Goal: Transaction & Acquisition: Purchase product/service

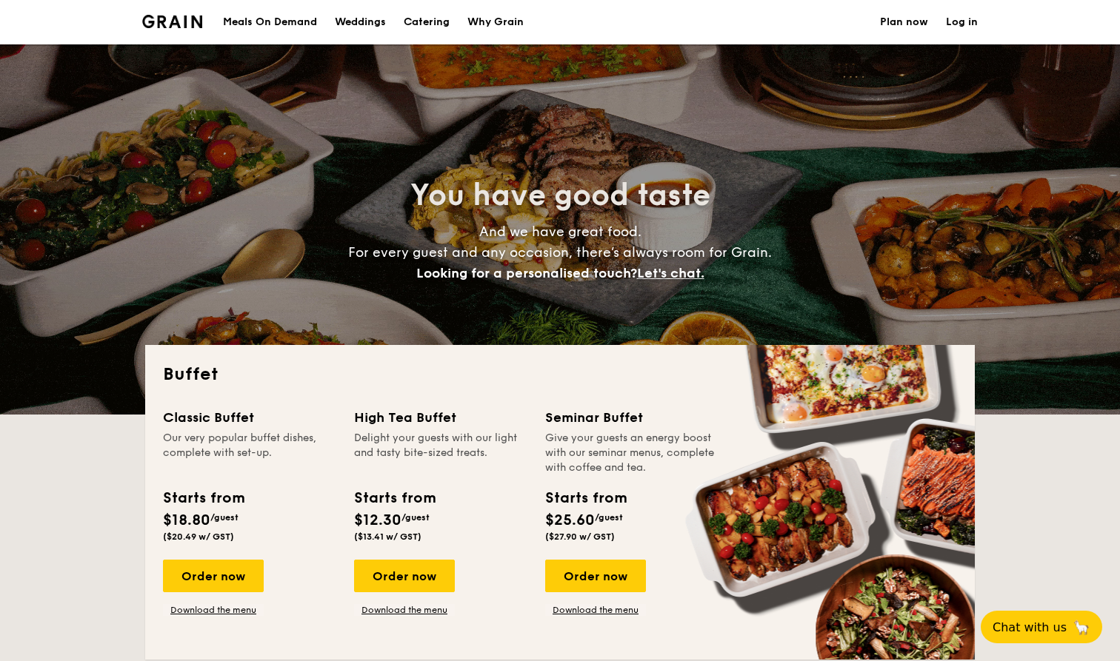
select select
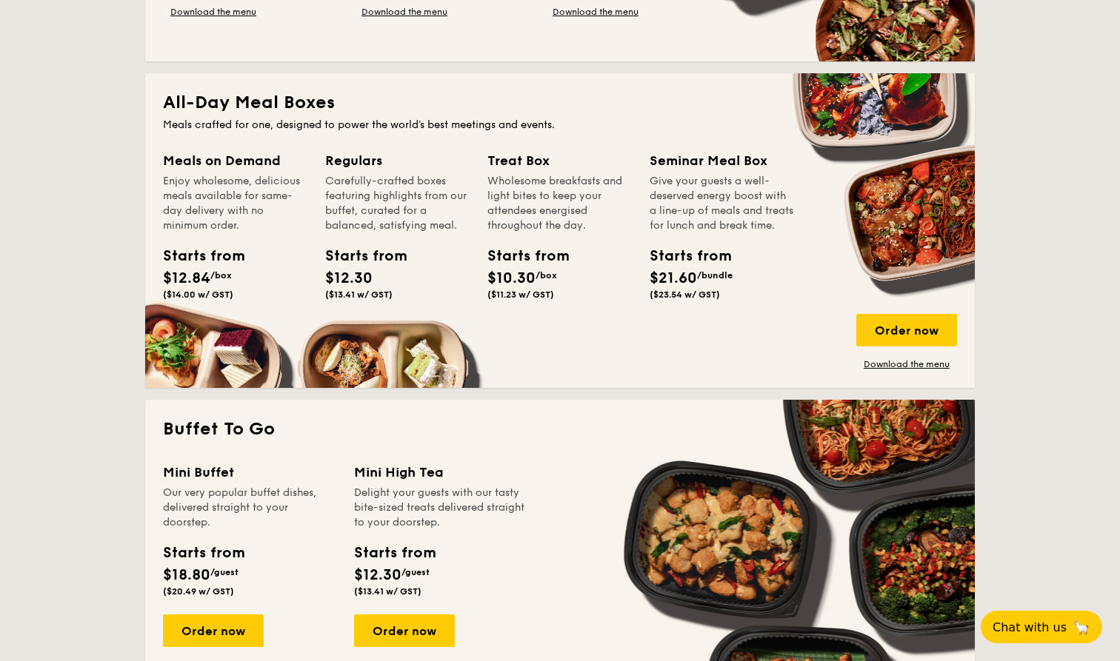
scroll to position [629, 0]
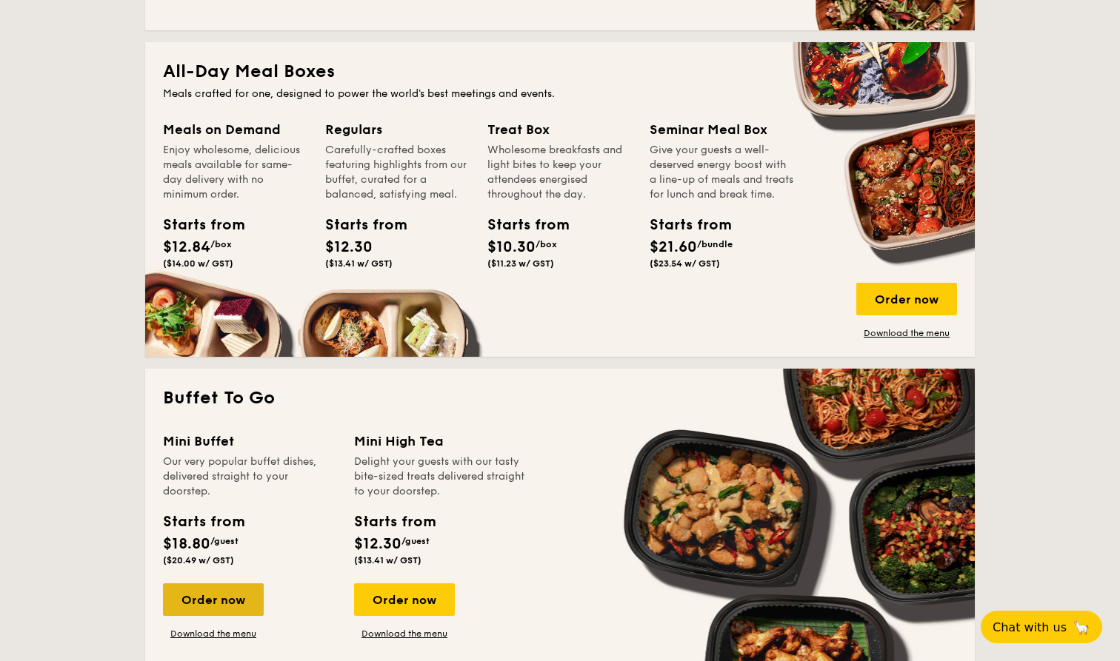
click at [218, 592] on div "Order now" at bounding box center [213, 600] width 101 height 33
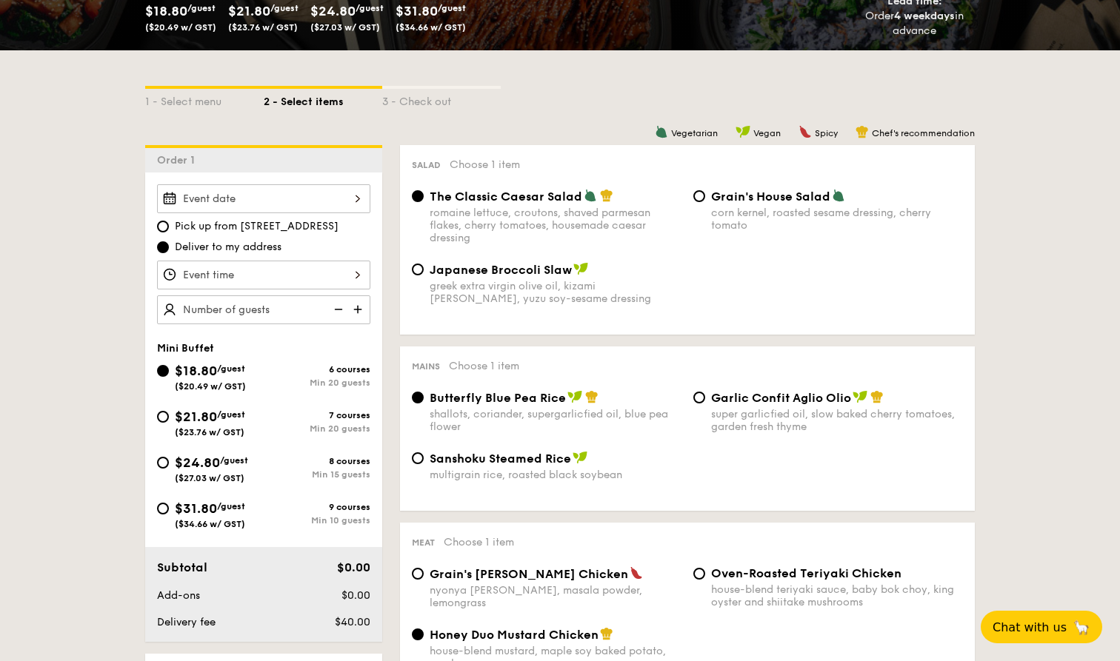
scroll to position [280, 0]
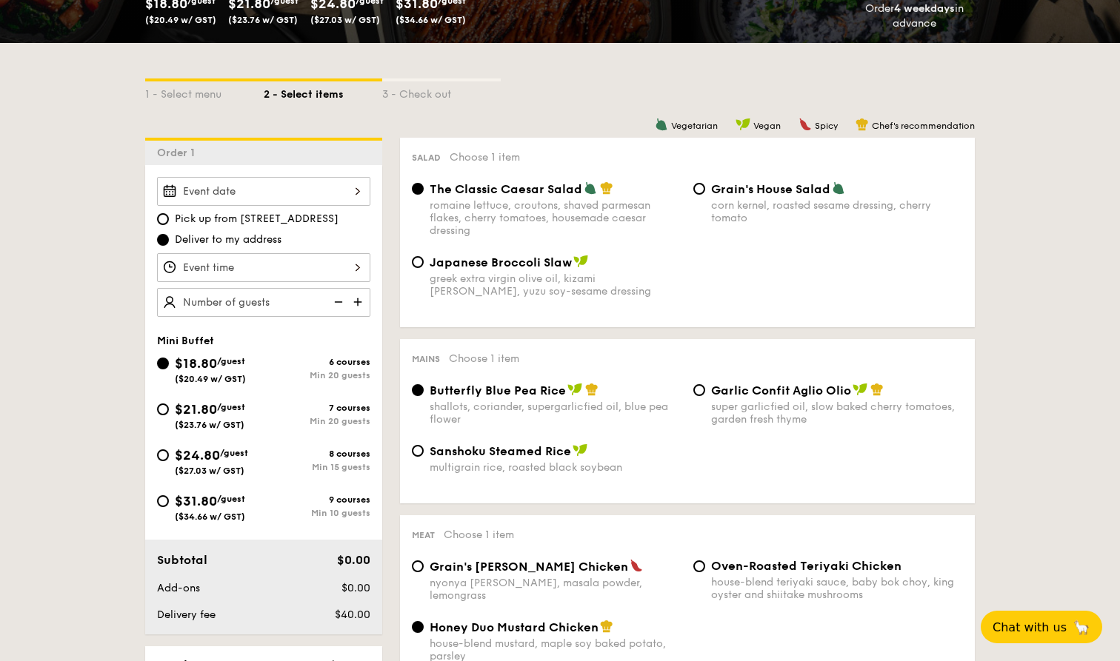
click at [695, 400] on div "Garlic Confit Aglio Olio super garlicfied oil, slow baked cherry tomatoes, gard…" at bounding box center [827, 404] width 281 height 43
click at [701, 389] on input "Garlic Confit Aglio Olio super garlicfied oil, slow baked cherry tomatoes, gard…" at bounding box center [699, 390] width 12 height 12
radio input "true"
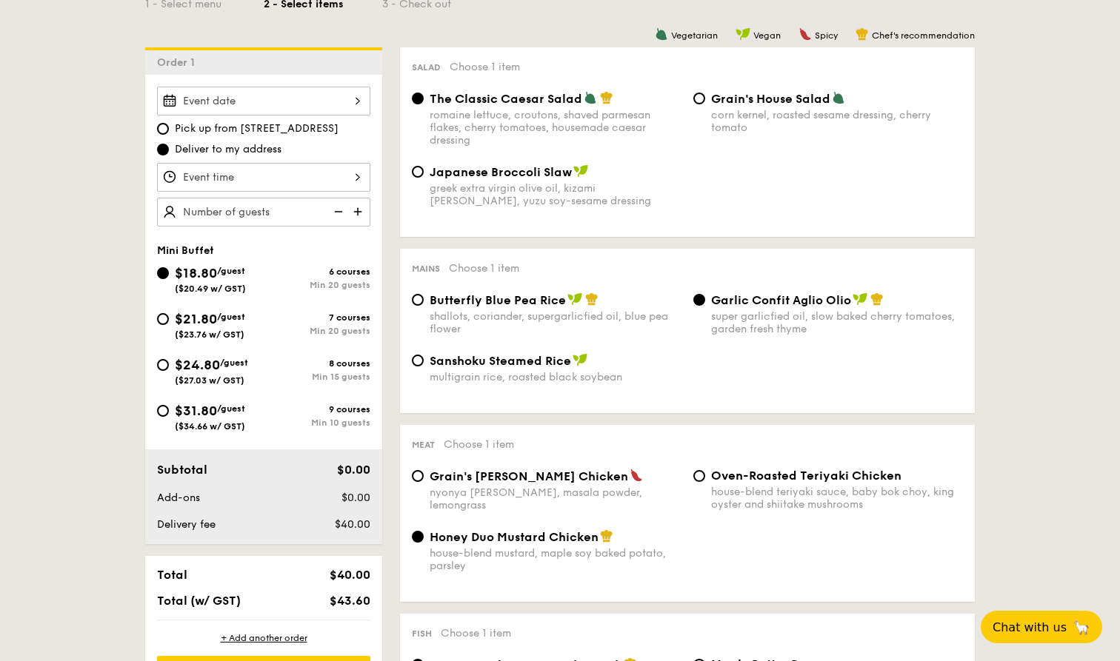
scroll to position [364, 0]
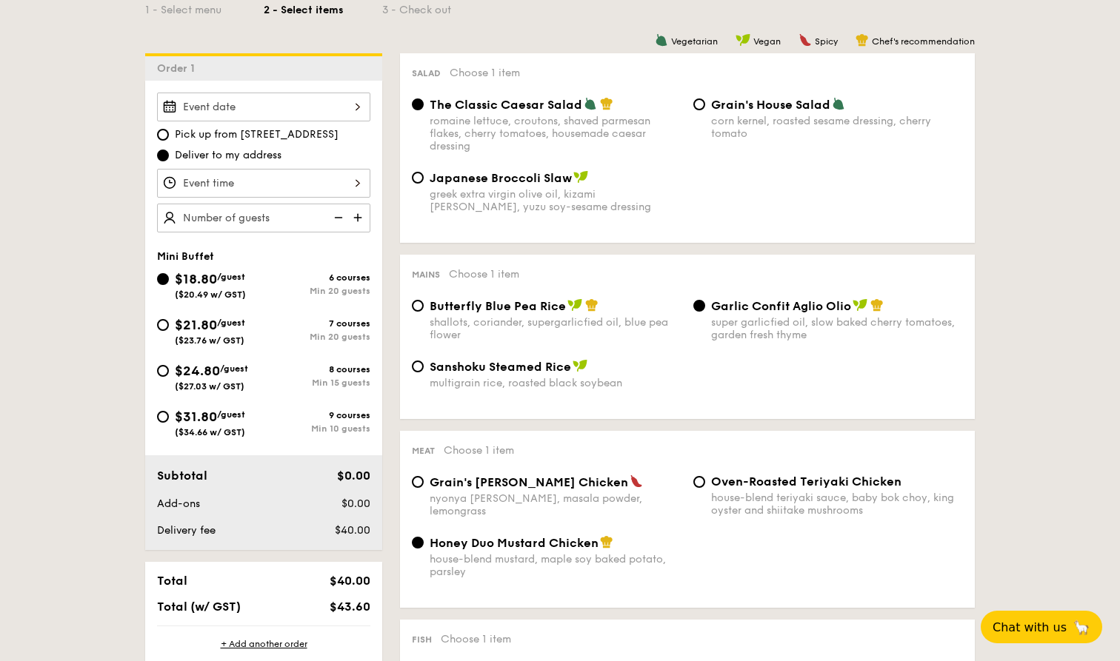
click at [362, 378] on div "Min 15 guests" at bounding box center [317, 383] width 107 height 10
click at [169, 377] on input "$24.80 /guest ($27.03 w/ GST) 8 courses Min 15 guests" at bounding box center [163, 371] width 12 height 12
radio input "true"
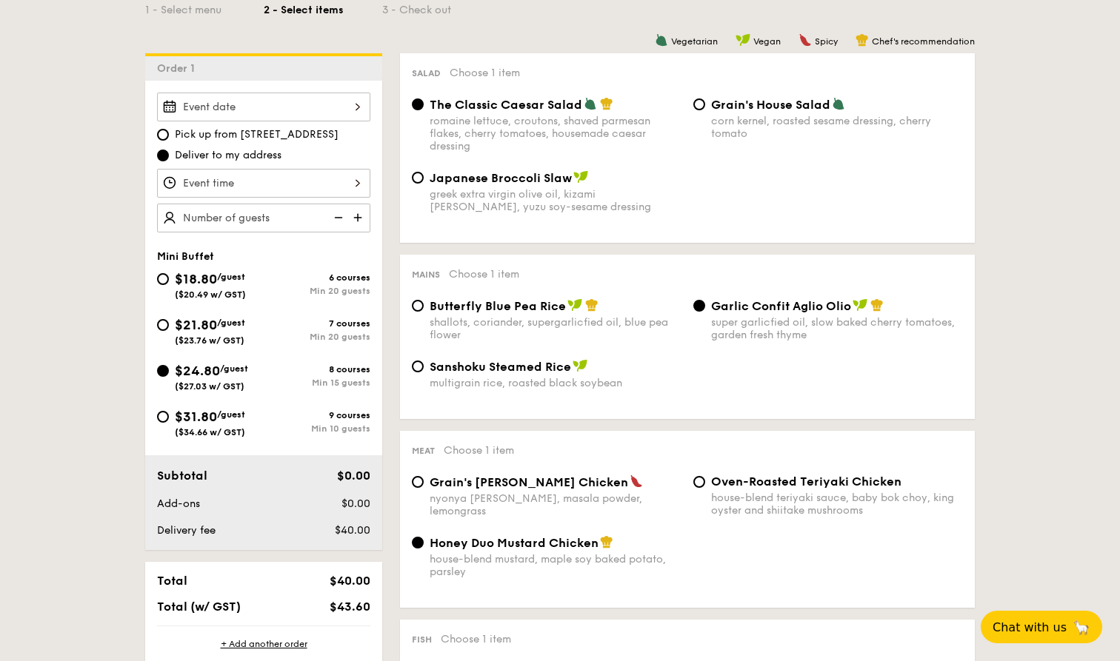
radio input "false"
radio input "true"
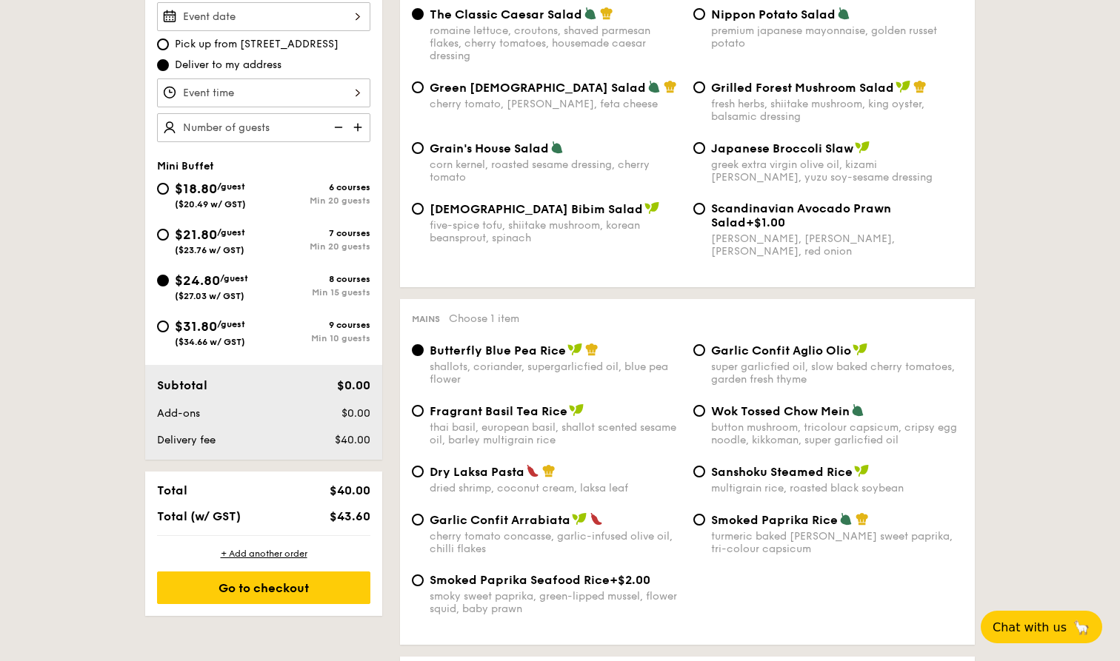
scroll to position [455, 0]
click at [779, 390] on div "Butterfly Blue Pea Rice shallots, coriander, supergarlicfied oil, blue pea flow…" at bounding box center [687, 373] width 563 height 61
click at [793, 357] on span "Garlic Confit Aglio Olio" at bounding box center [781, 351] width 140 height 14
click at [705, 356] on input "Garlic Confit Aglio Olio super garlicfied oil, slow baked cherry tomatoes, gard…" at bounding box center [699, 350] width 12 height 12
radio input "true"
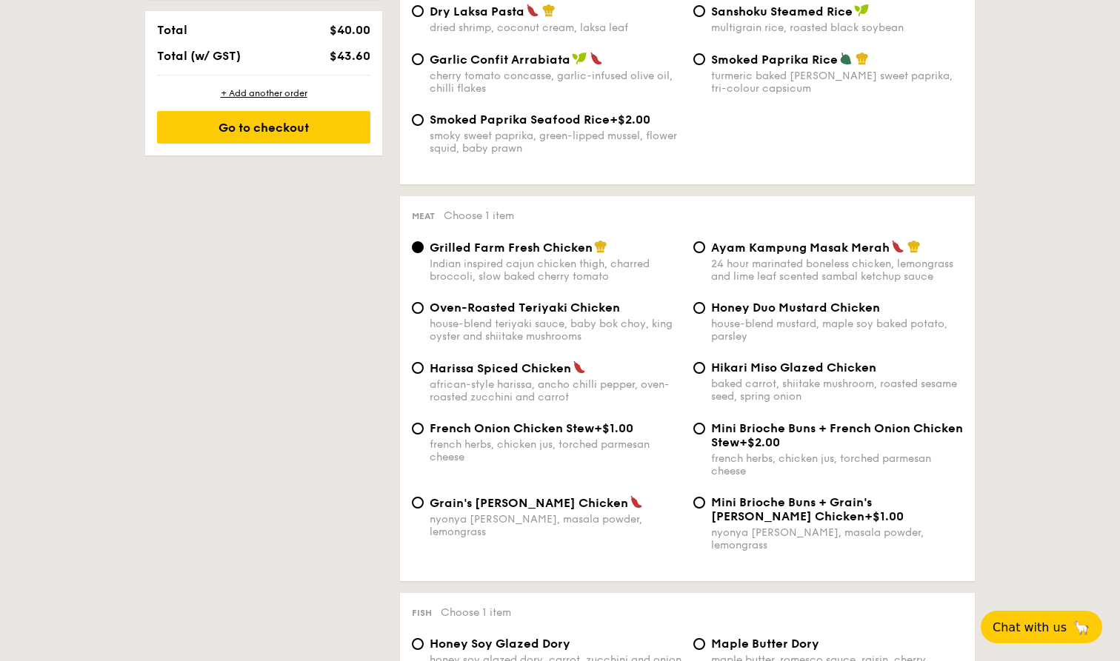
scroll to position [920, 0]
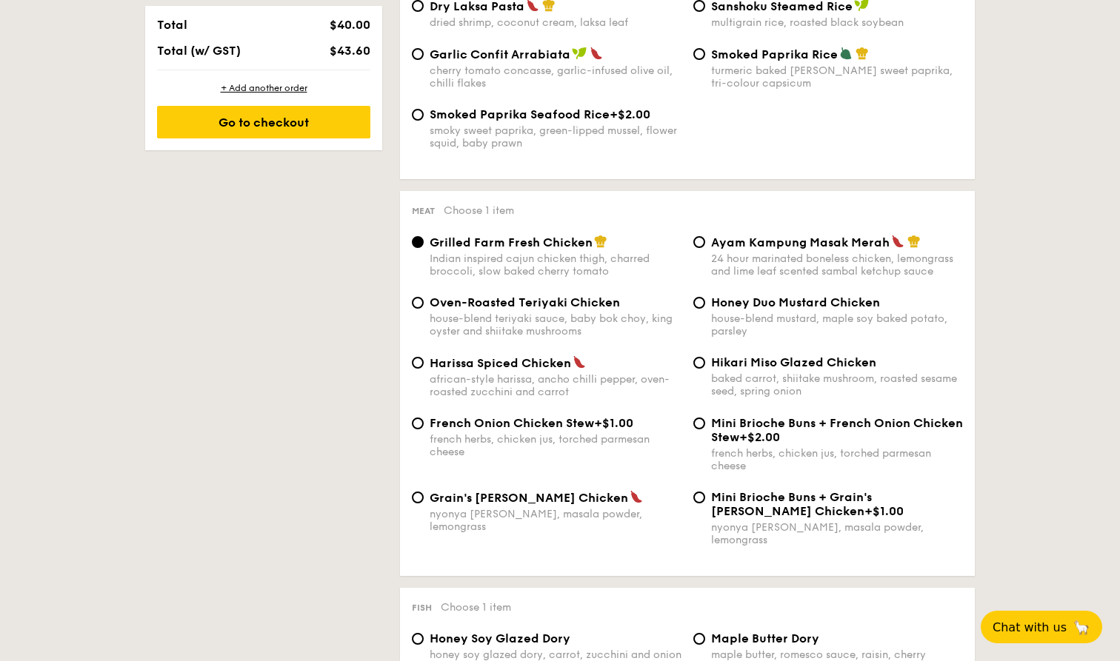
click at [864, 321] on div "house-blend mustard, maple soy baked potato, parsley" at bounding box center [837, 324] width 252 height 25
click at [705, 309] on input "Honey Duo Mustard Chicken house-blend mustard, maple soy baked potato, parsley" at bounding box center [699, 303] width 12 height 12
radio input "true"
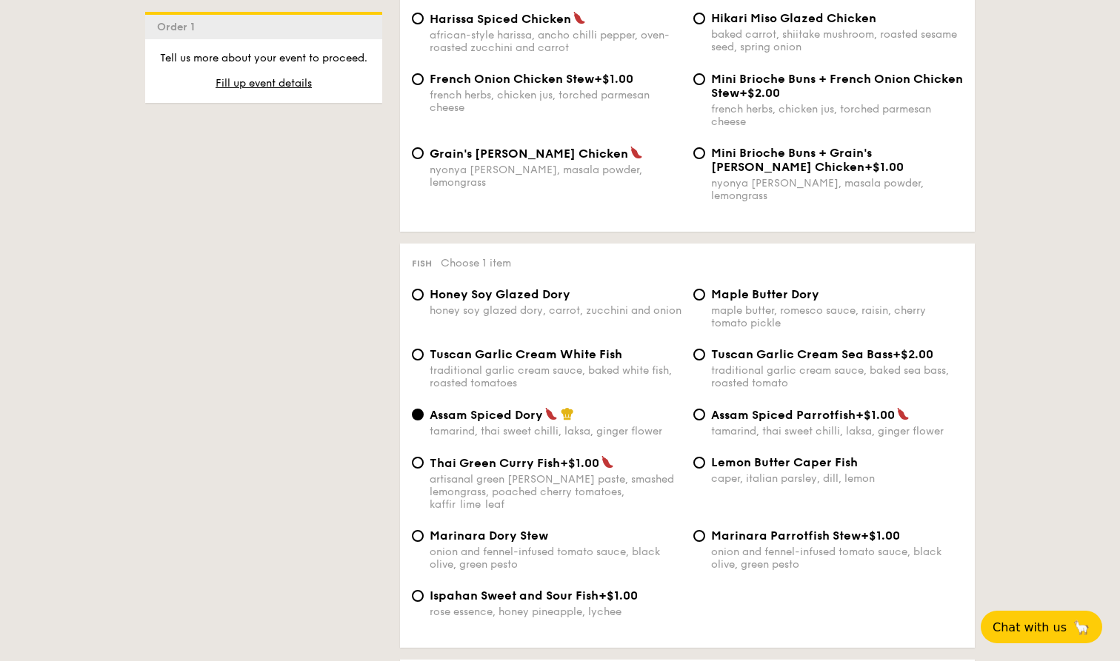
scroll to position [1266, 0]
click at [775, 318] on div "Honey Soy Glazed Dory honey soy glazed dory, carrot, zucchini and onion Maple B…" at bounding box center [687, 316] width 563 height 60
click at [776, 303] on div "maple butter, romesco sauce, raisin, cherry tomato pickle" at bounding box center [837, 315] width 252 height 25
click at [705, 299] on input "Maple Butter Dory maple butter, romesco sauce, raisin, cherry tomato pickle" at bounding box center [699, 293] width 12 height 12
radio input "true"
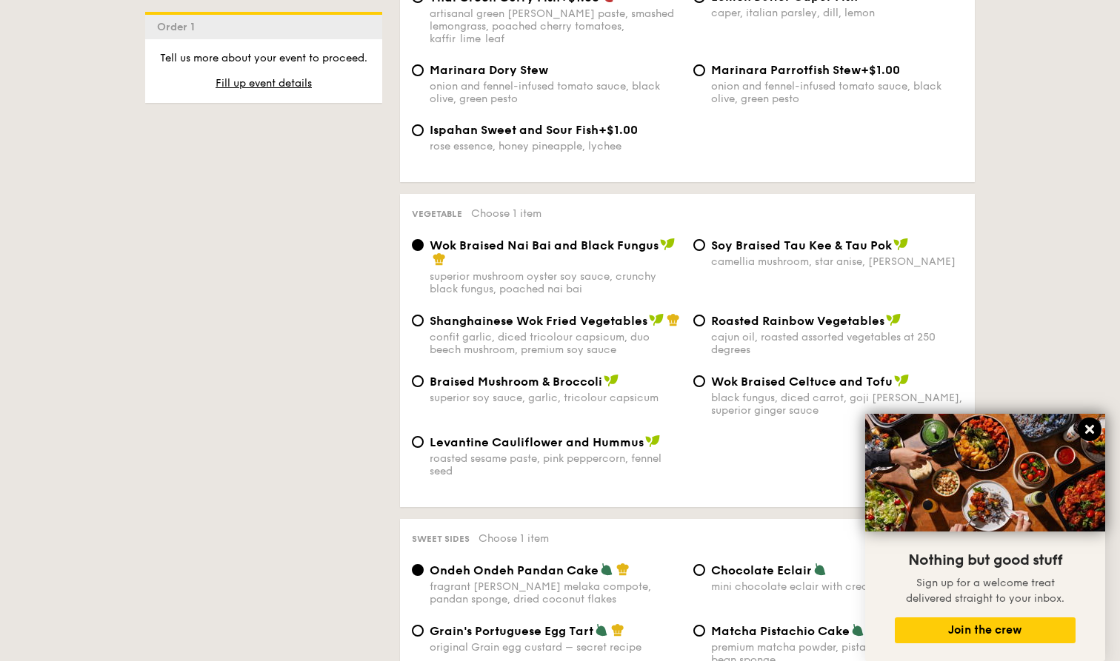
scroll to position [1741, 0]
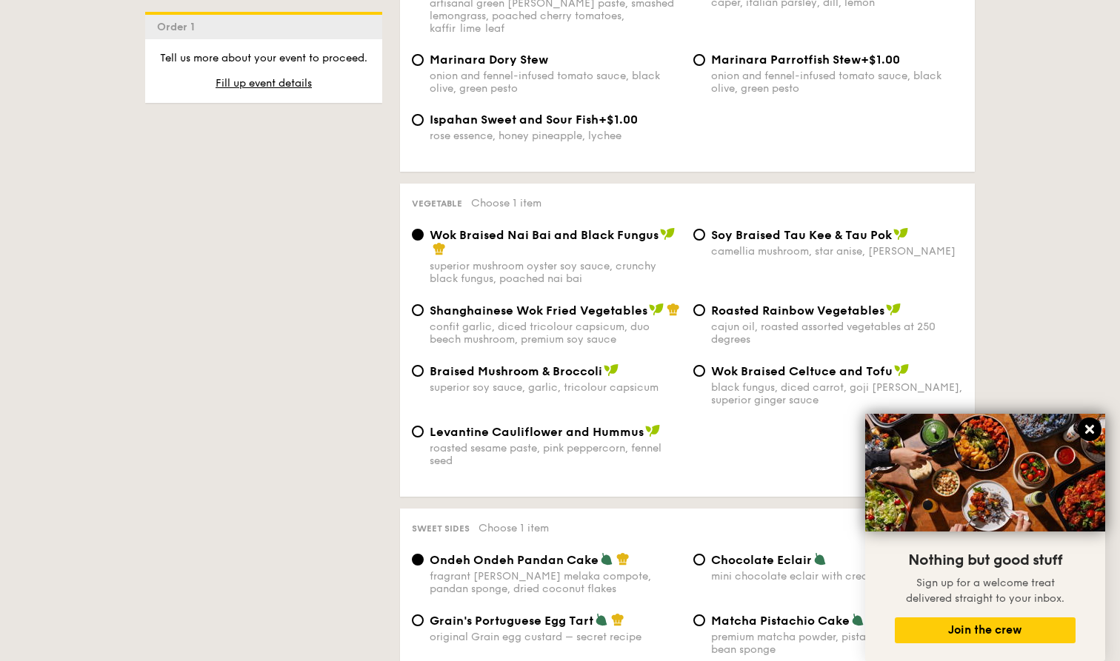
click at [1088, 430] on icon at bounding box center [1089, 429] width 9 height 9
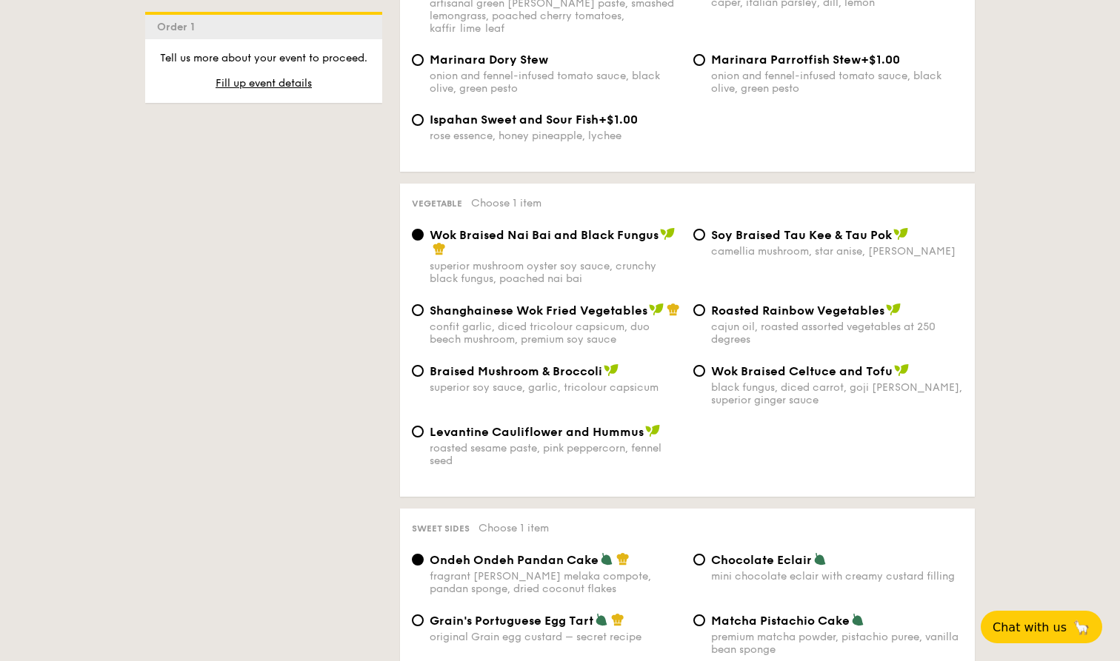
click at [595, 425] on span "Levantine Cauliflower and Hummus" at bounding box center [536, 432] width 214 height 14
click at [424, 426] on input "Levantine Cauliflower and Hummus roasted sesame paste, pink peppercorn, fennel …" at bounding box center [418, 432] width 12 height 12
radio input "true"
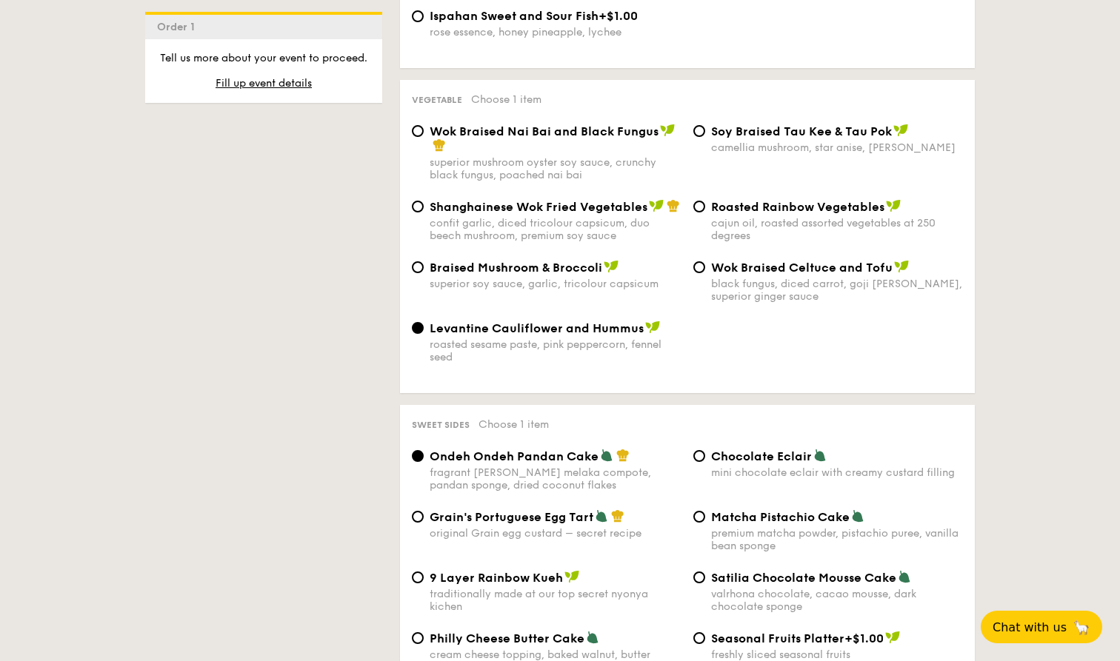
scroll to position [1960, 0]
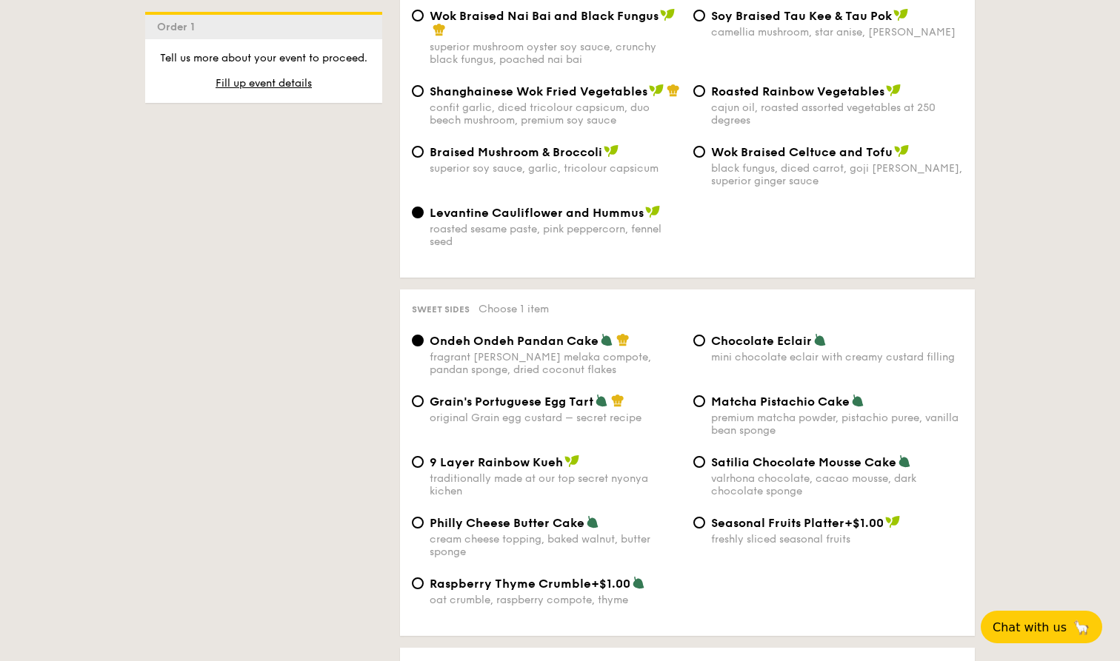
click at [720, 334] on span "Chocolate Eclair" at bounding box center [761, 341] width 101 height 14
click at [705, 335] on input "Chocolate Eclair mini chocolate eclair with creamy custard filling" at bounding box center [699, 341] width 12 height 12
radio input "true"
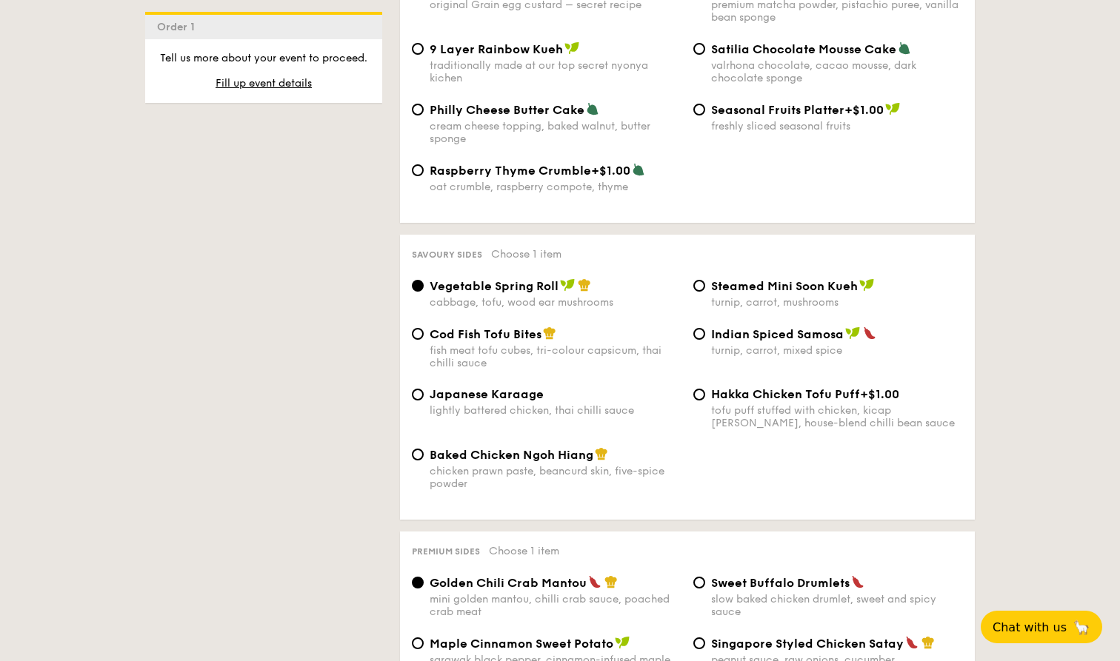
scroll to position [2375, 0]
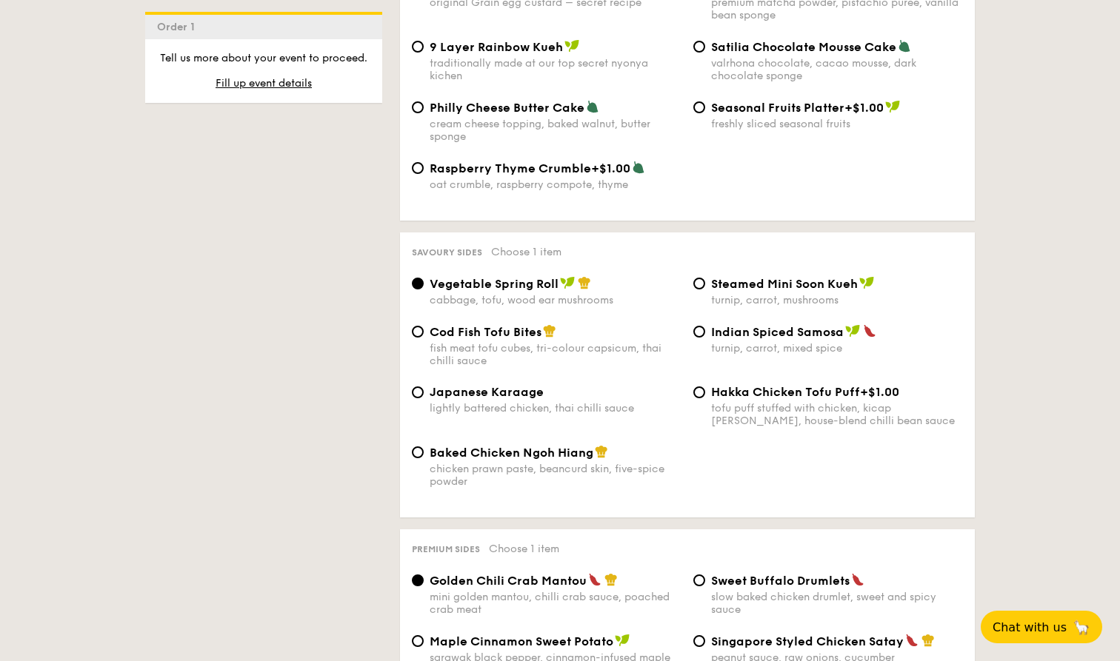
click at [633, 385] on div "Japanese Karaage lightly battered chicken, thai chilli sauce" at bounding box center [555, 400] width 252 height 30
click at [424, 387] on input "Japanese Karaage lightly battered chicken, thai chilli sauce" at bounding box center [418, 393] width 12 height 12
radio input "true"
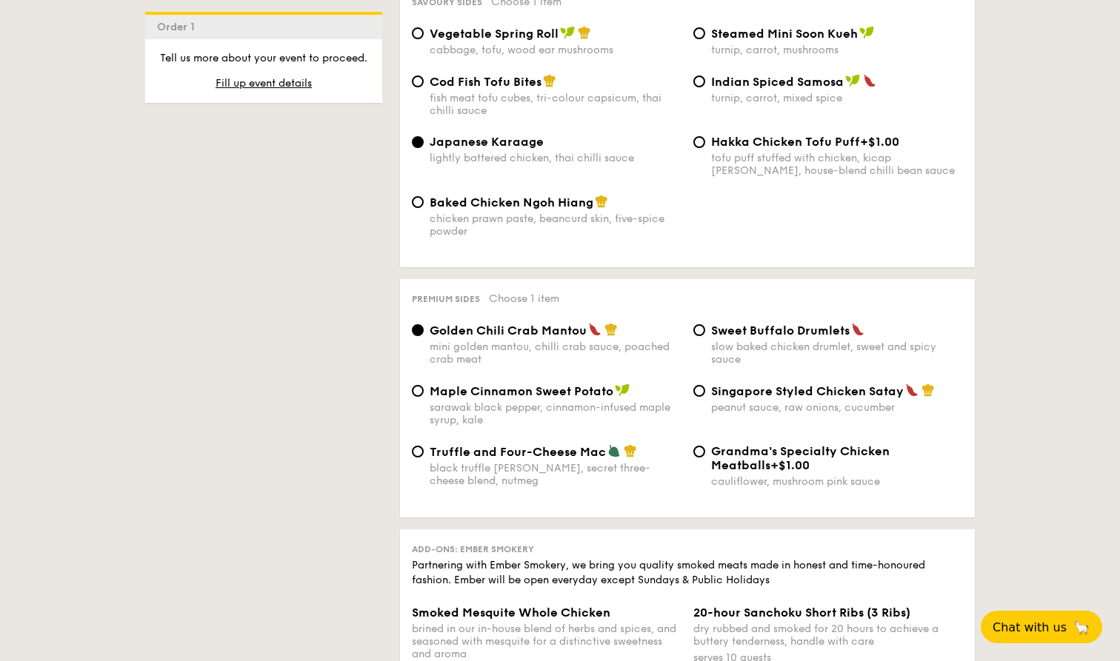
scroll to position [2628, 0]
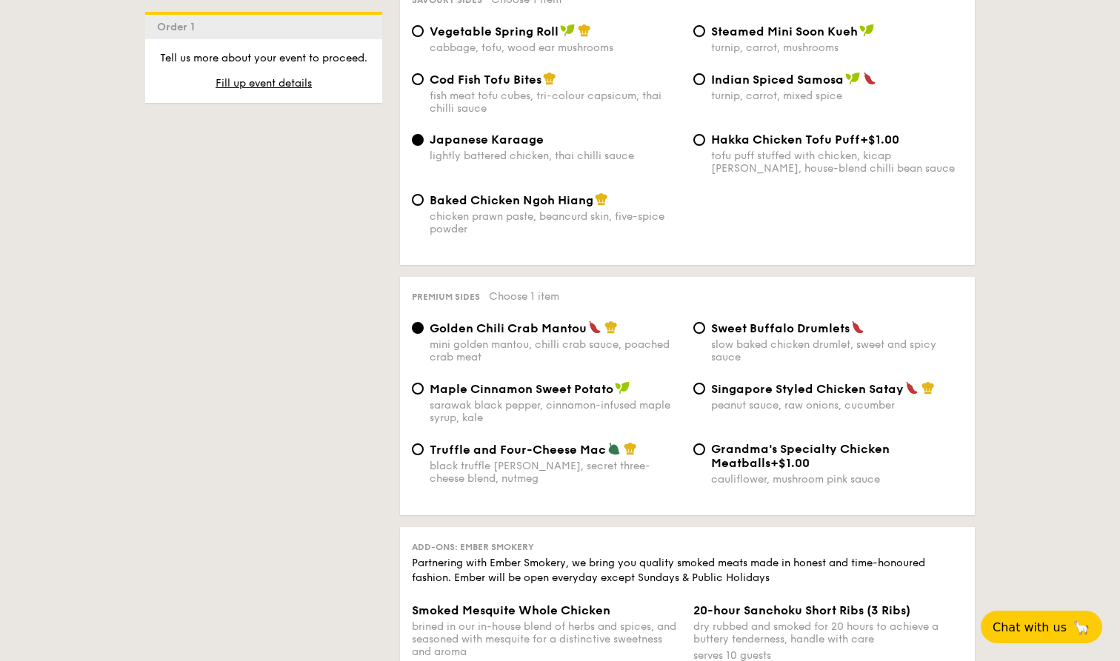
click at [507, 460] on div "black truffle [PERSON_NAME], secret three-cheese blend, nutmeg" at bounding box center [555, 472] width 252 height 25
click at [424, 446] on input "Truffle and Four-Cheese Mac black truffle [PERSON_NAME], secret three-cheese bl…" at bounding box center [418, 450] width 12 height 12
radio input "true"
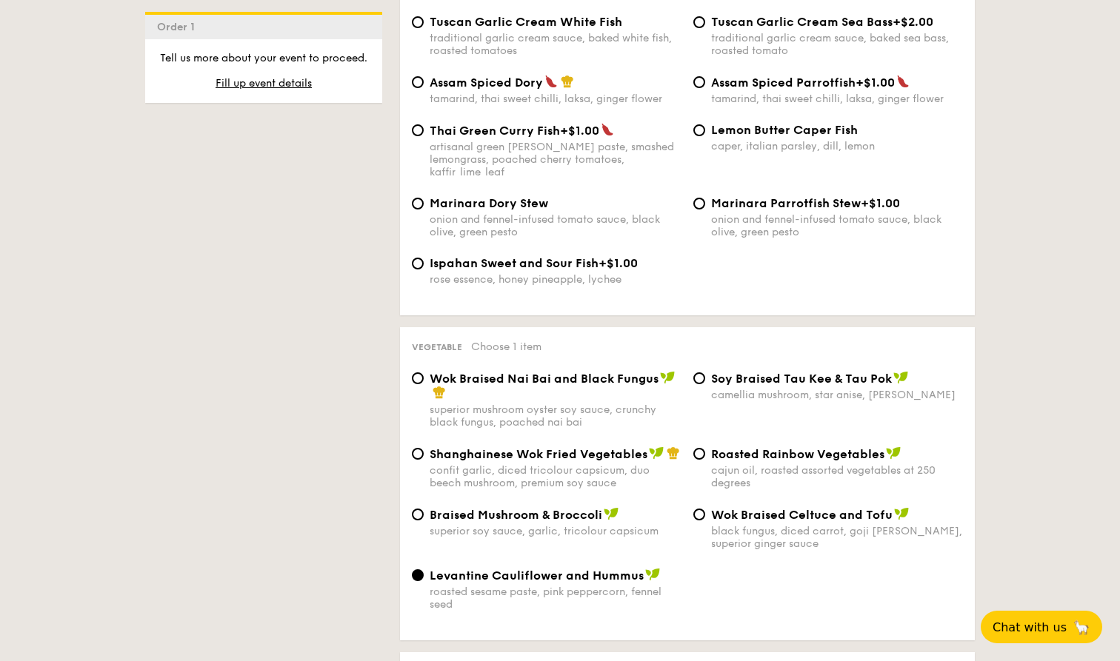
scroll to position [1591, 0]
